Goal: Information Seeking & Learning: Learn about a topic

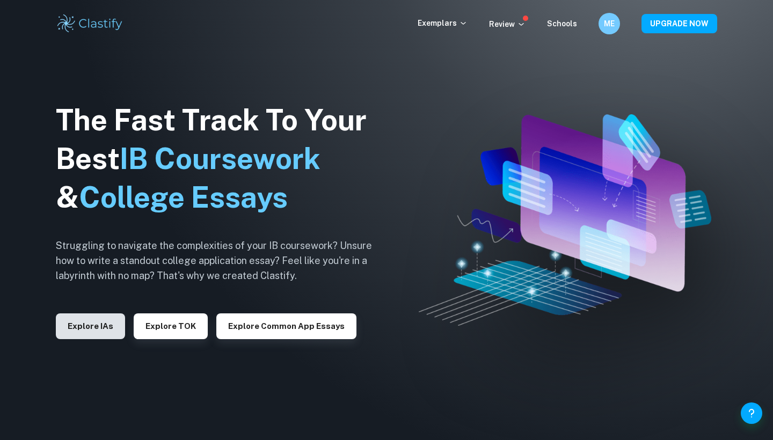
click at [84, 318] on button "Explore IAs" at bounding box center [90, 326] width 69 height 26
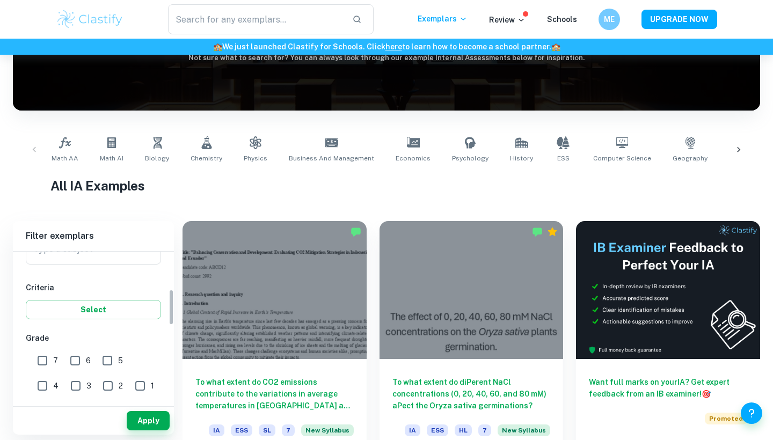
scroll to position [122, 0]
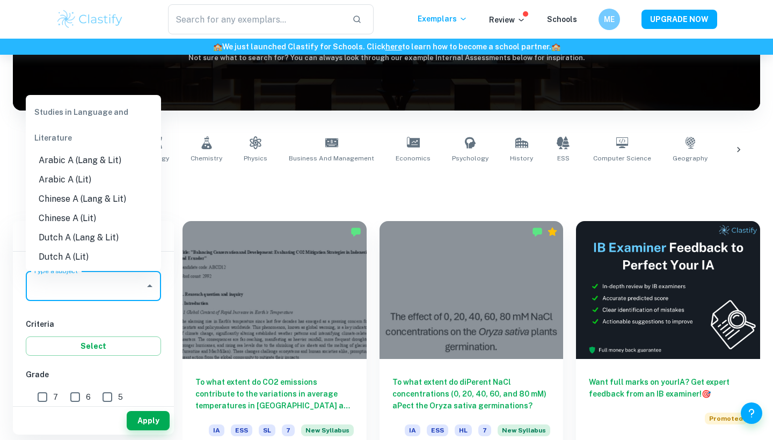
click at [78, 279] on input "Type a subject" at bounding box center [86, 286] width 110 height 20
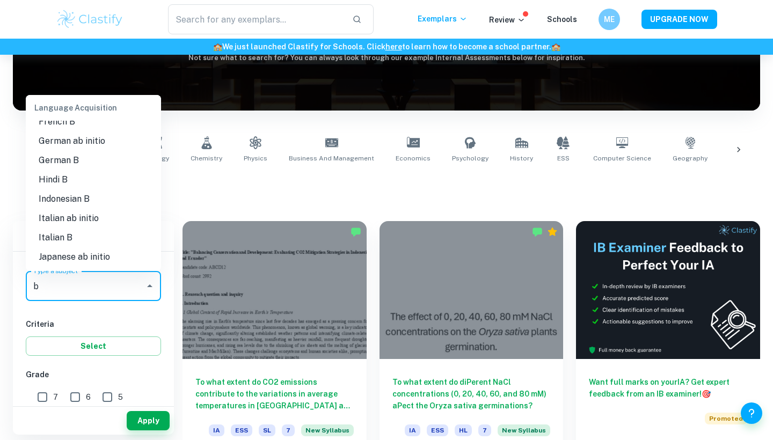
scroll to position [0, 0]
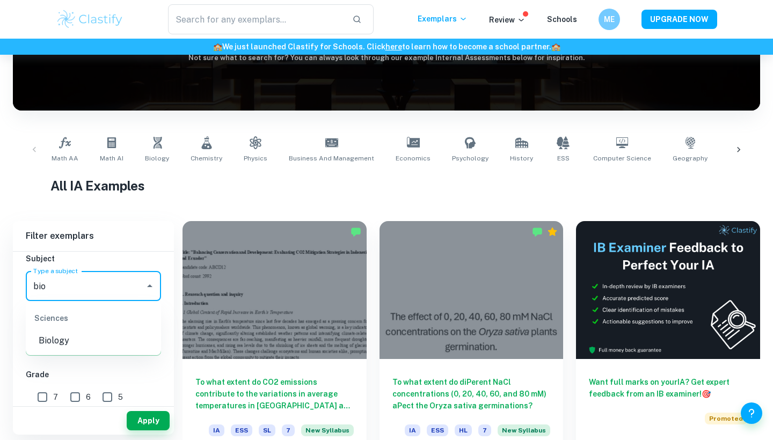
click at [58, 349] on li "Biology" at bounding box center [93, 340] width 135 height 19
type input "Biology"
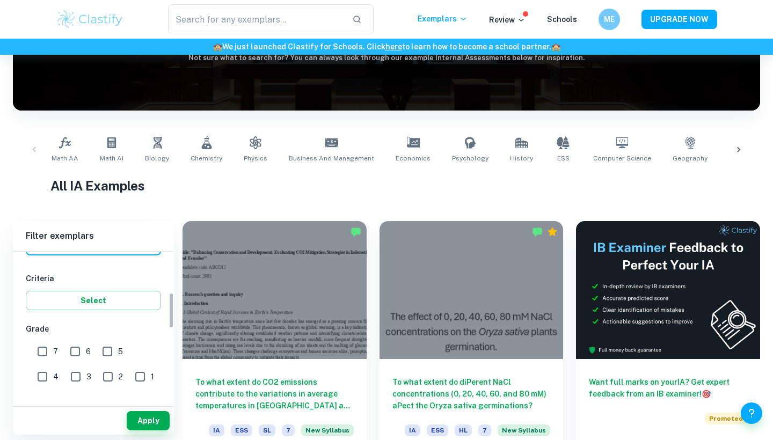
scroll to position [184, 0]
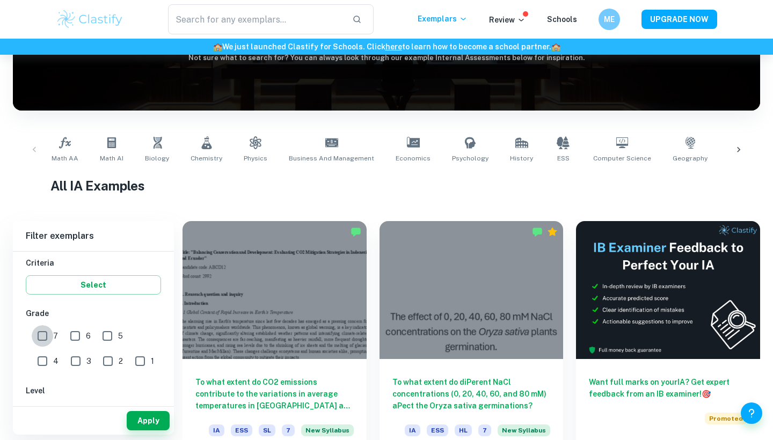
click at [41, 341] on input "7" at bounding box center [42, 335] width 21 height 21
checkbox input "true"
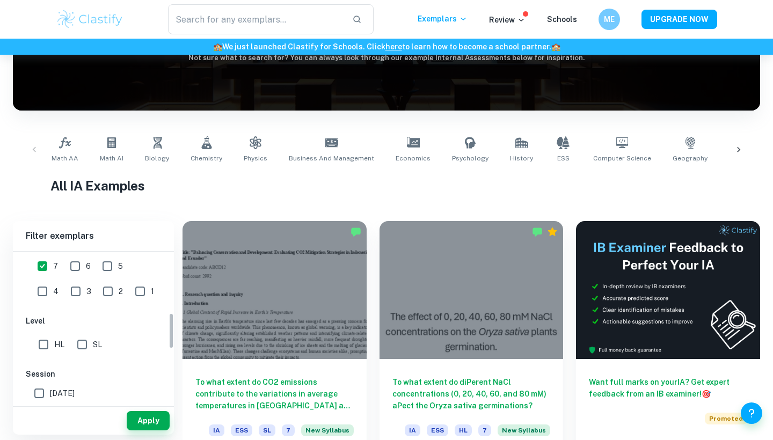
scroll to position [258, 0]
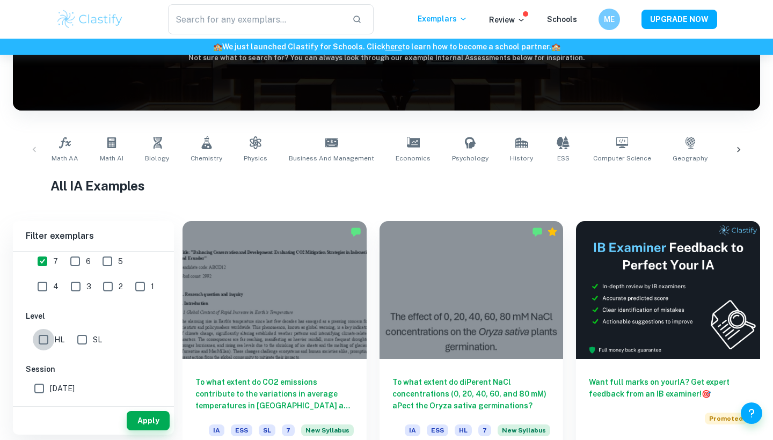
click at [48, 334] on input "HL" at bounding box center [43, 339] width 21 height 21
checkbox input "true"
click at [136, 421] on button "Apply" at bounding box center [148, 420] width 43 height 19
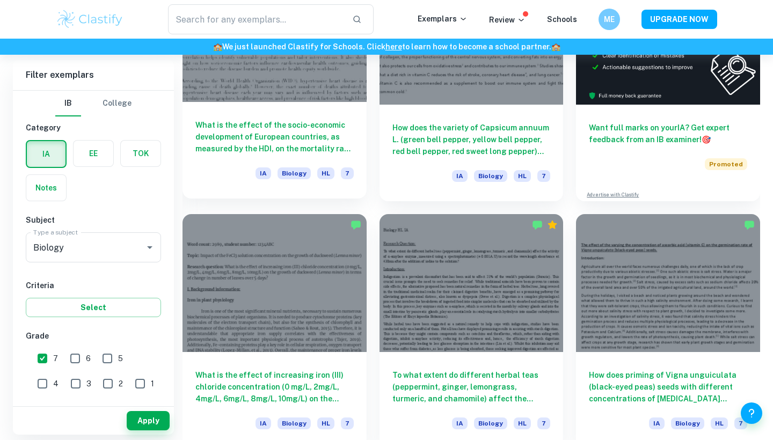
scroll to position [396, 0]
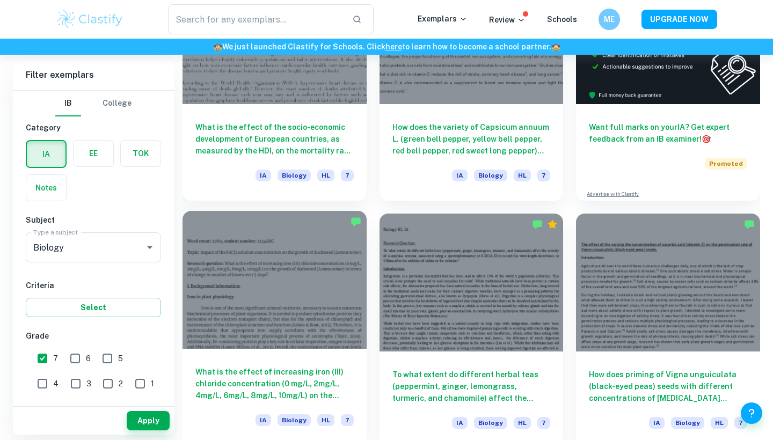
click at [276, 266] on div at bounding box center [275, 280] width 184 height 138
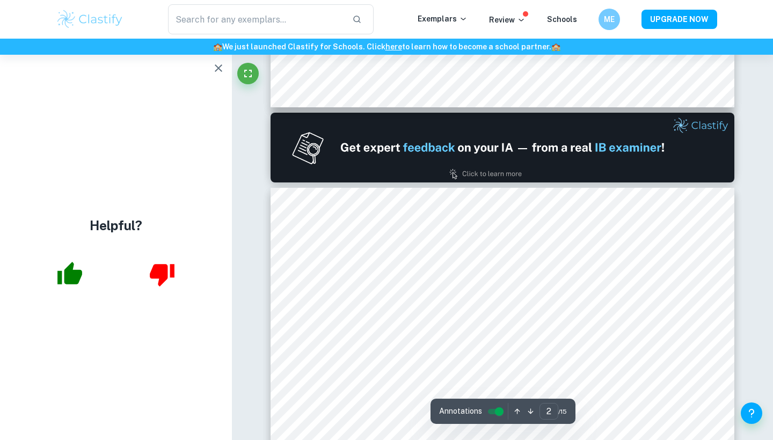
scroll to position [651, 0]
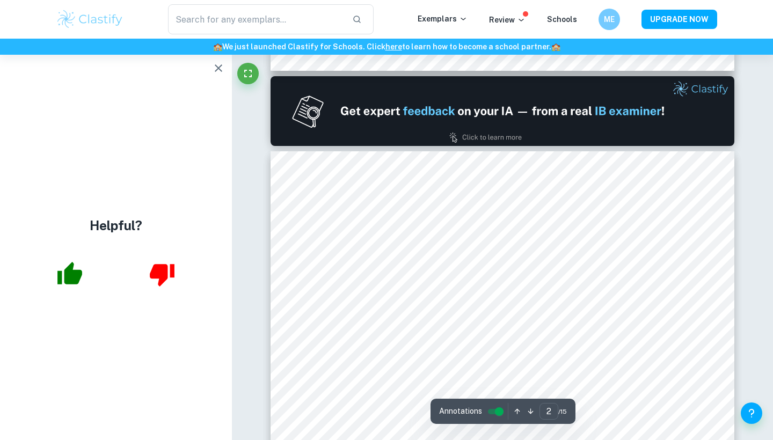
type input "1"
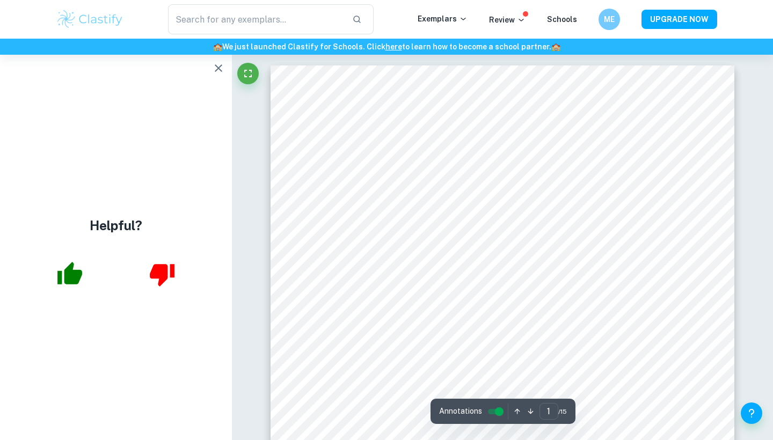
scroll to position [-2, 0]
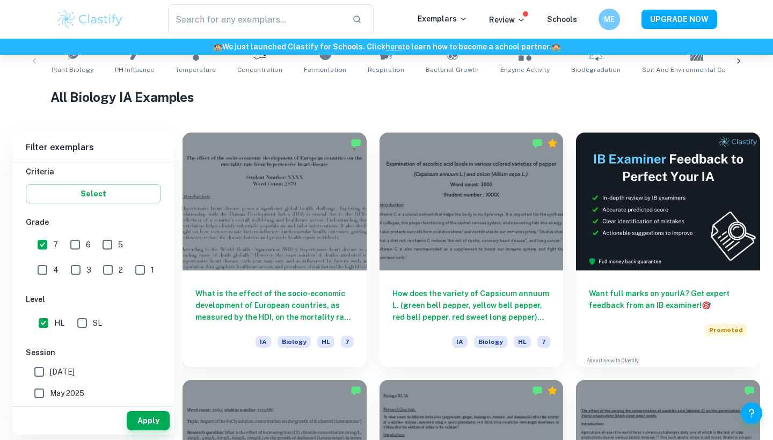
scroll to position [250, 0]
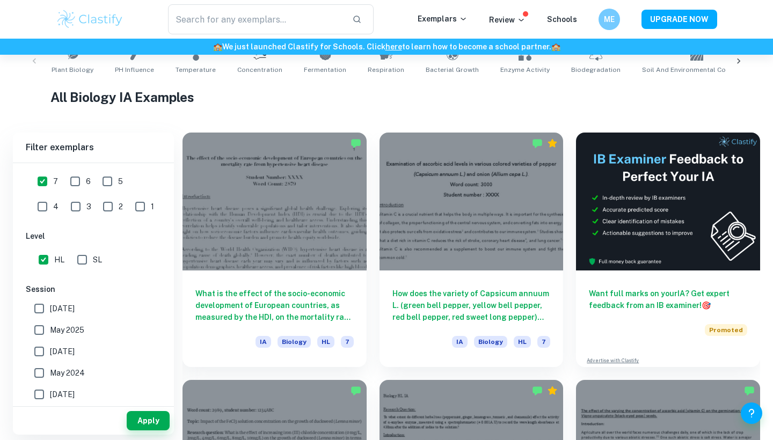
click at [44, 312] on input "[DATE]" at bounding box center [38, 308] width 21 height 21
click at [137, 421] on button "Apply" at bounding box center [148, 420] width 43 height 19
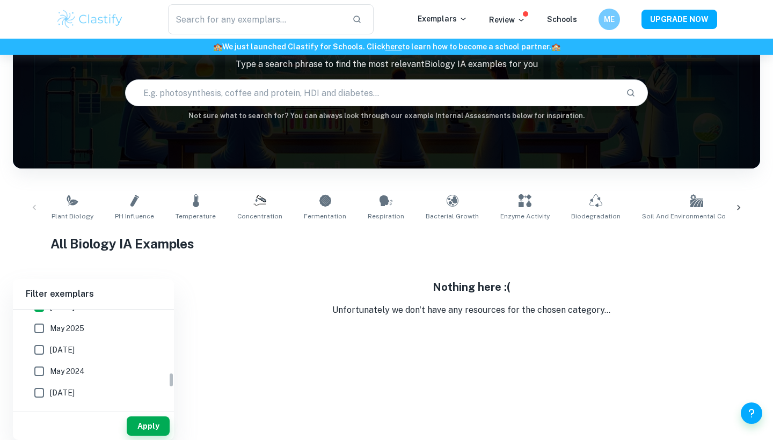
scroll to position [380, 0]
click at [39, 323] on input "[DATE]" at bounding box center [38, 324] width 21 height 21
checkbox input "false"
click at [41, 348] on input "May 2025" at bounding box center [38, 345] width 21 height 21
checkbox input "true"
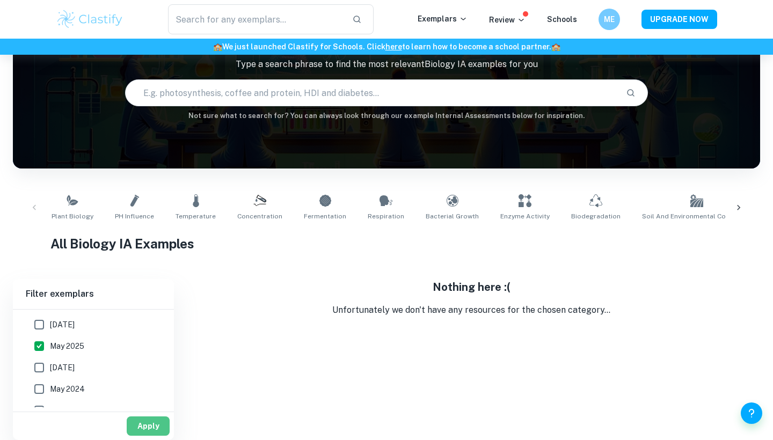
click at [144, 433] on button "Apply" at bounding box center [148, 426] width 43 height 19
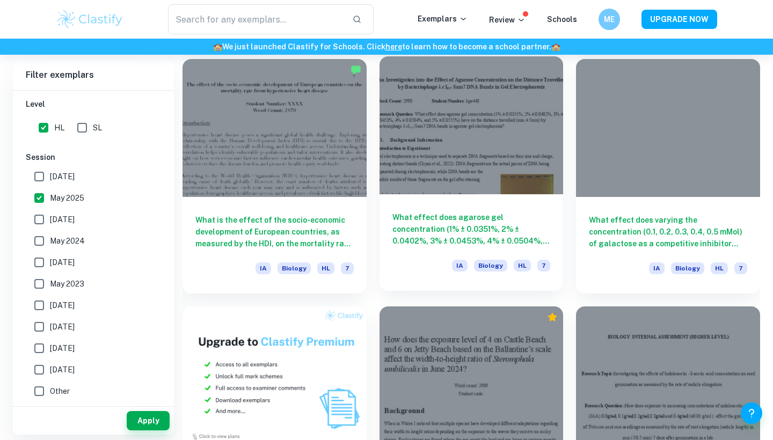
scroll to position [551, 0]
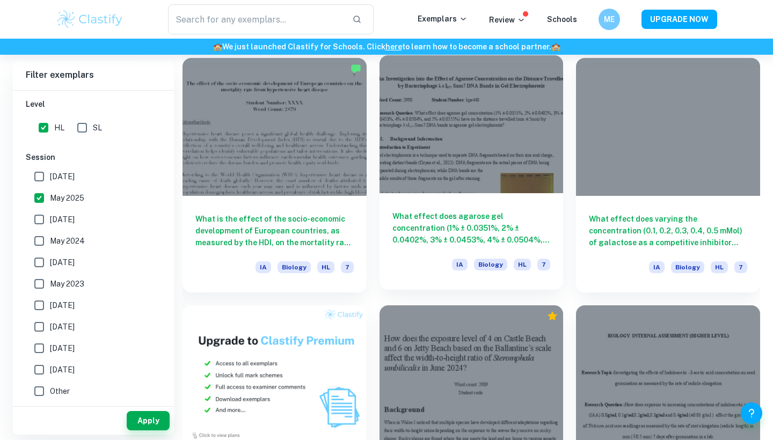
click at [477, 185] on div at bounding box center [472, 124] width 184 height 138
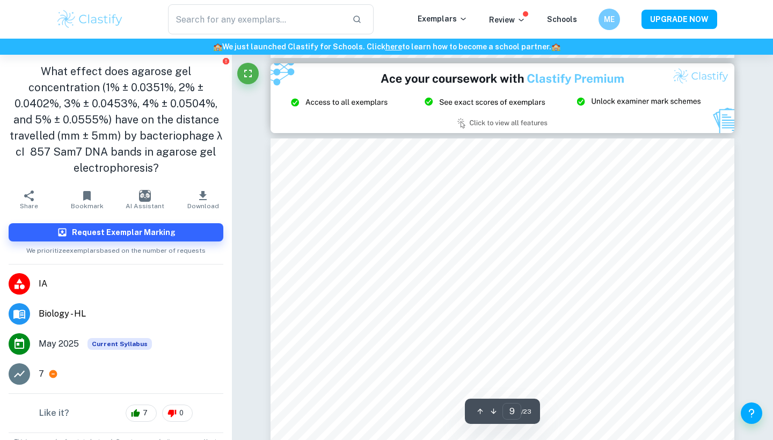
scroll to position [5065, 0]
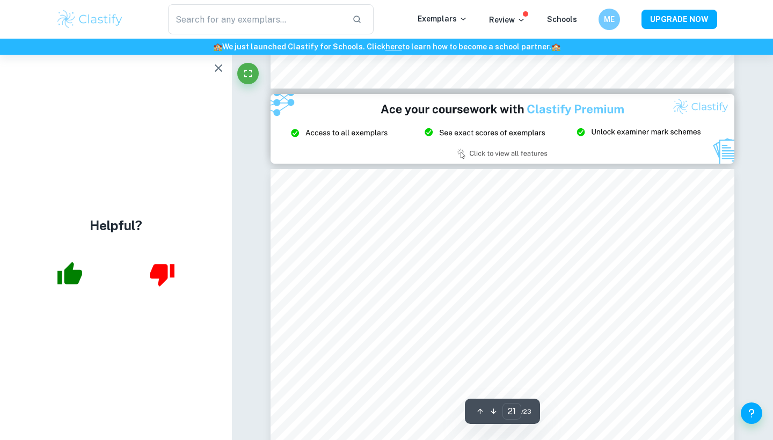
type input "20"
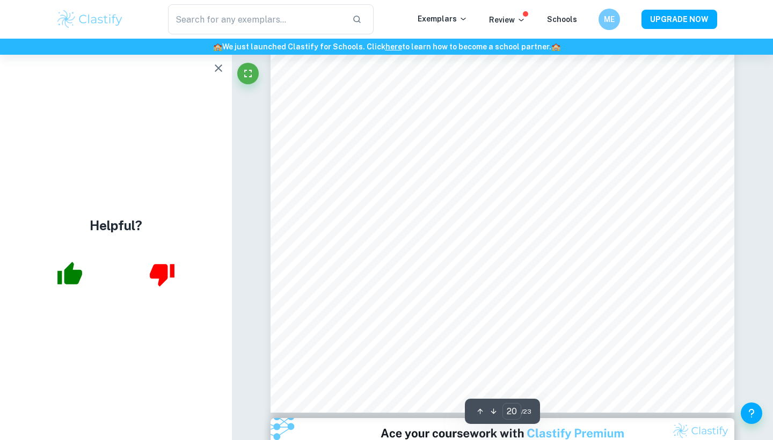
scroll to position [11993, 0]
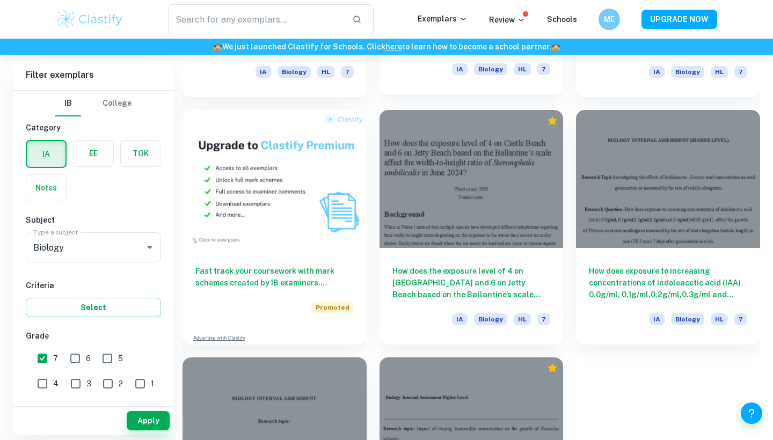
scroll to position [748, 0]
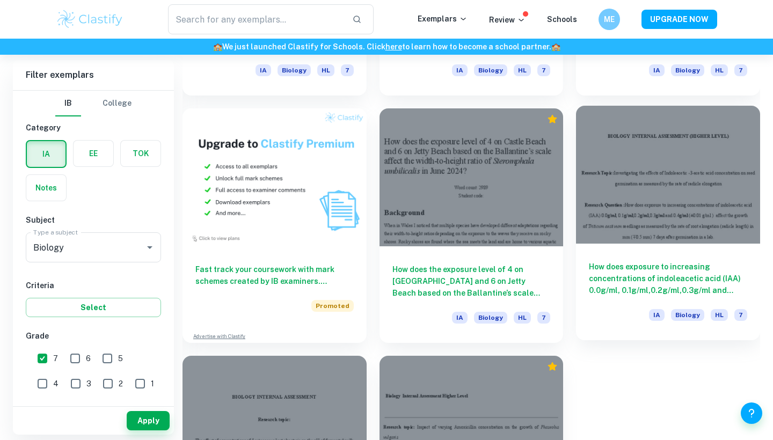
click at [673, 207] on div at bounding box center [668, 175] width 184 height 138
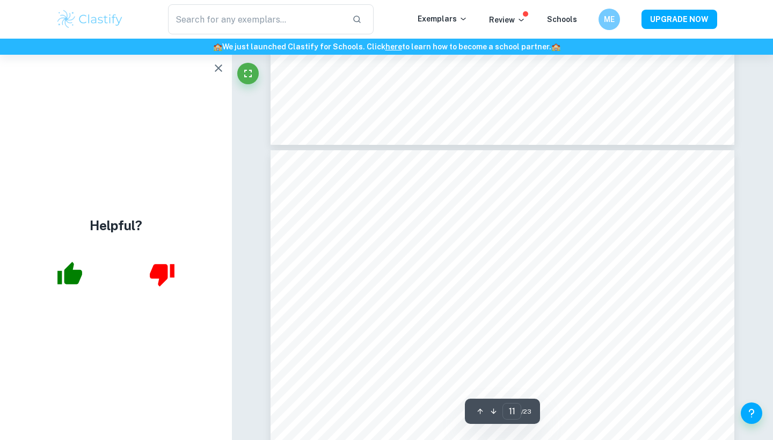
scroll to position [6828, 0]
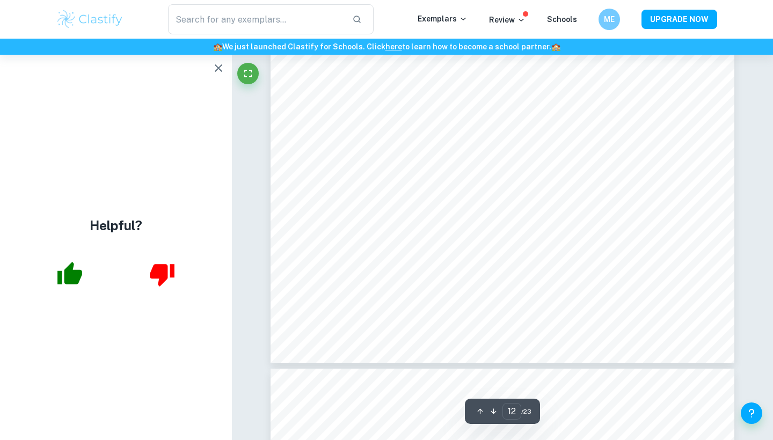
type input "13"
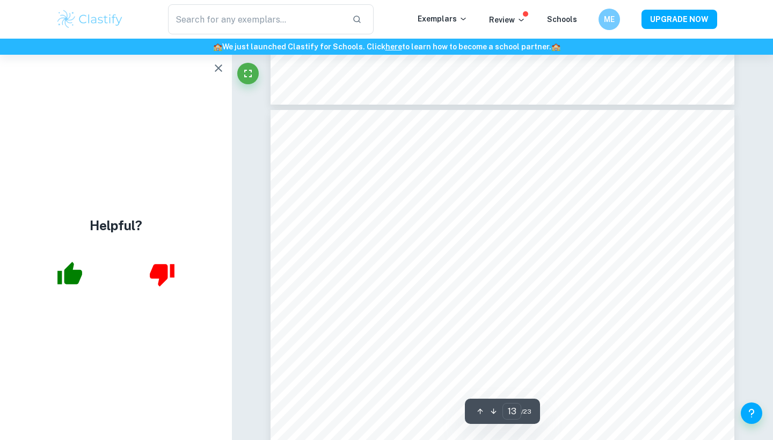
scroll to position [8117, 0]
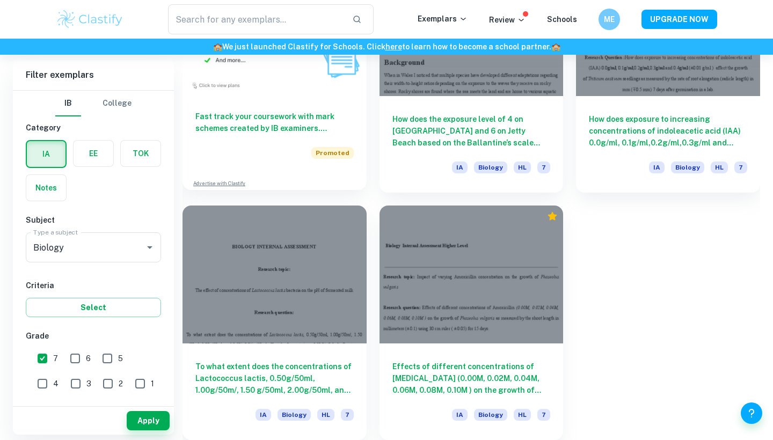
scroll to position [899, 0]
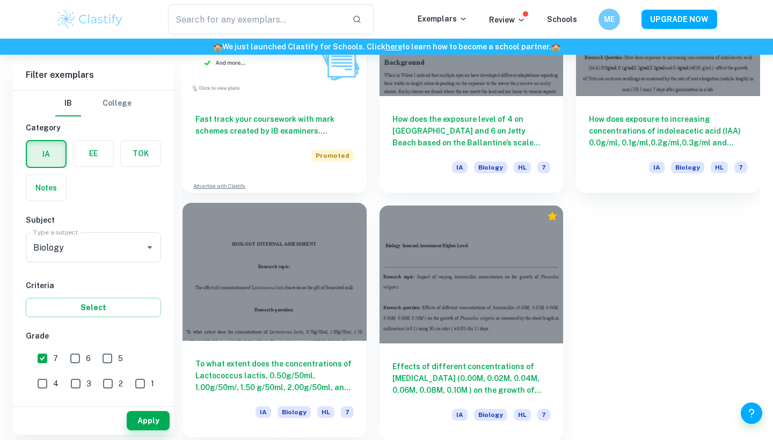
click at [286, 290] on div at bounding box center [275, 272] width 184 height 138
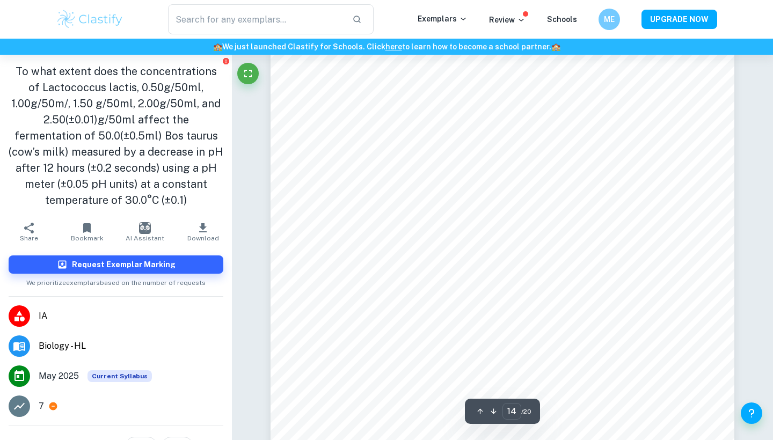
scroll to position [8238, 0]
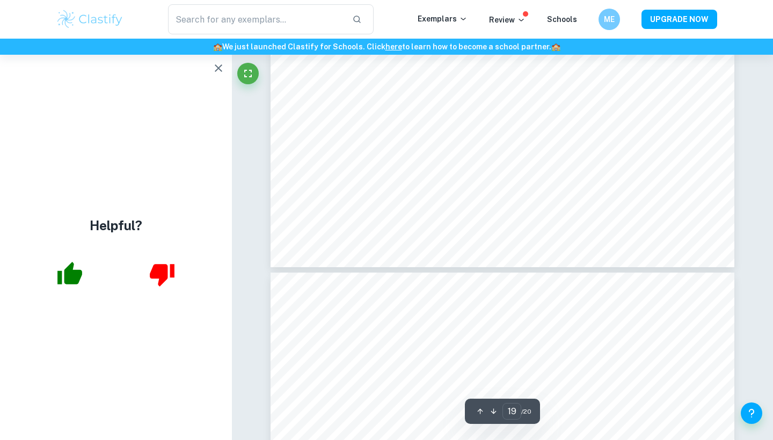
type input "20"
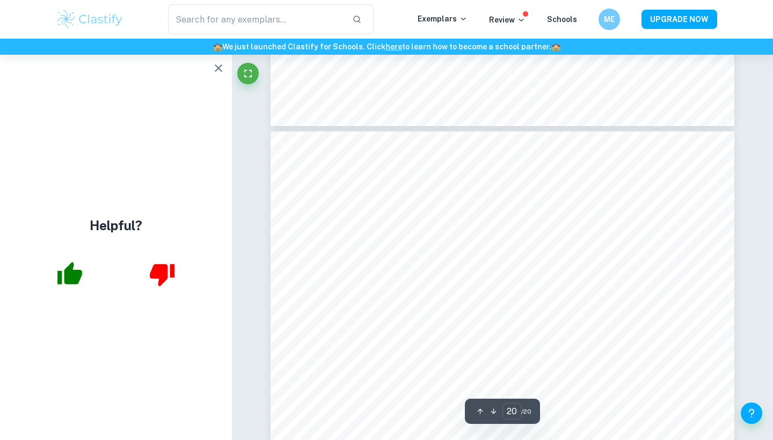
scroll to position [11761, 0]
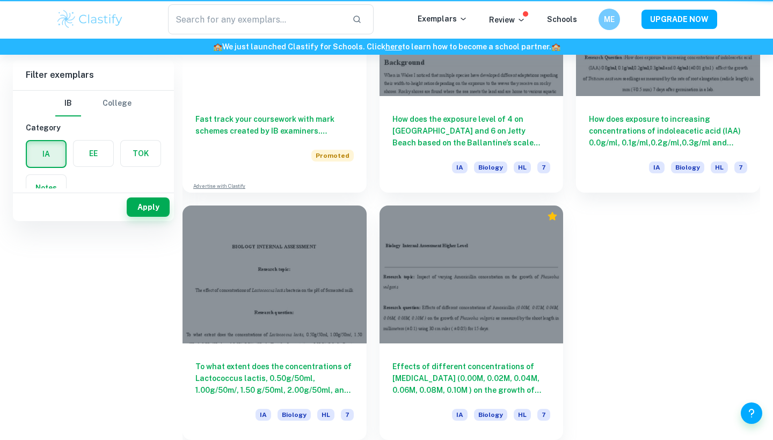
scroll to position [12110, 0]
